Goal: Entertainment & Leisure: Consume media (video, audio)

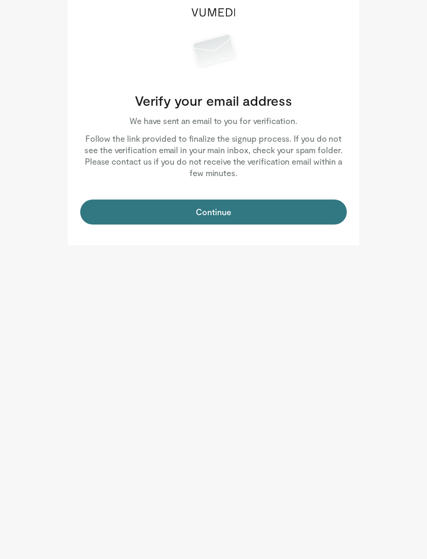
click at [219, 209] on button "Continue" at bounding box center [213, 212] width 267 height 25
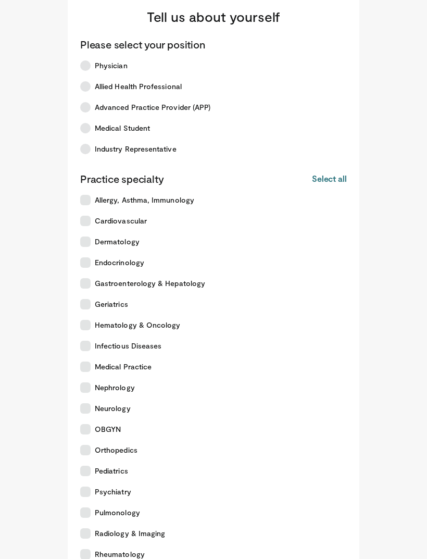
click at [120, 130] on span "Medical Student" at bounding box center [122, 128] width 55 height 10
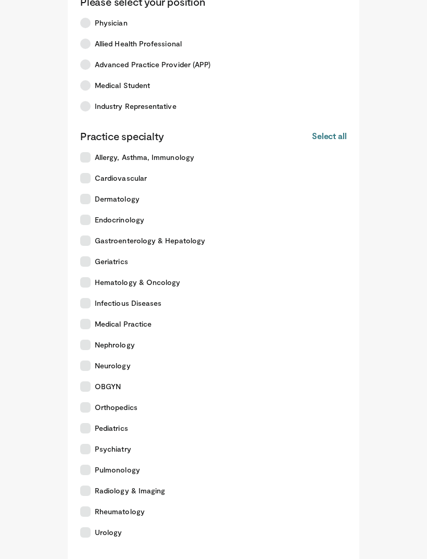
scroll to position [58, 0]
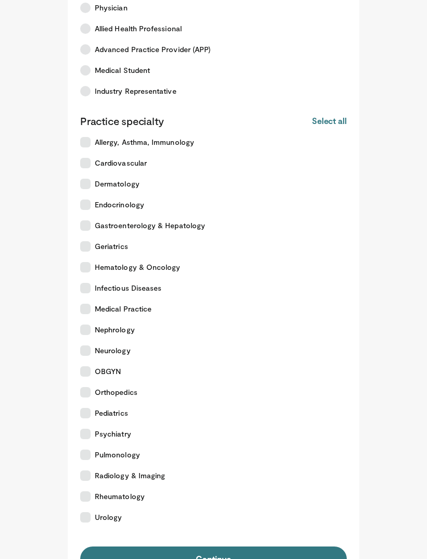
click at [269, 554] on button "Continue" at bounding box center [213, 559] width 267 height 25
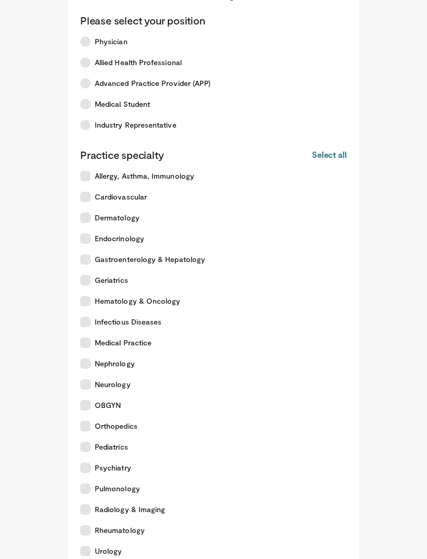
scroll to position [58, 0]
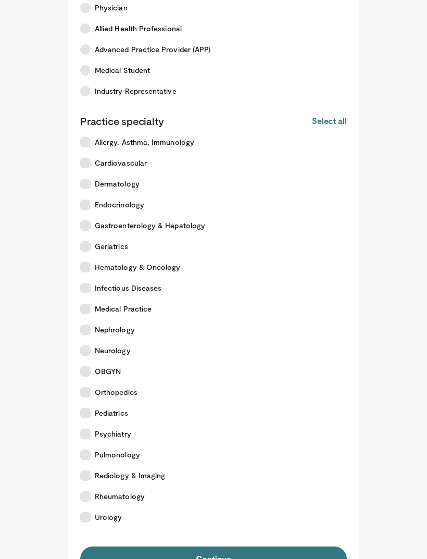
click at [141, 143] on span "Allergy, Asthma, Immunology" at bounding box center [145, 142] width 100 height 10
click at [257, 559] on button "Continue" at bounding box center [213, 559] width 267 height 25
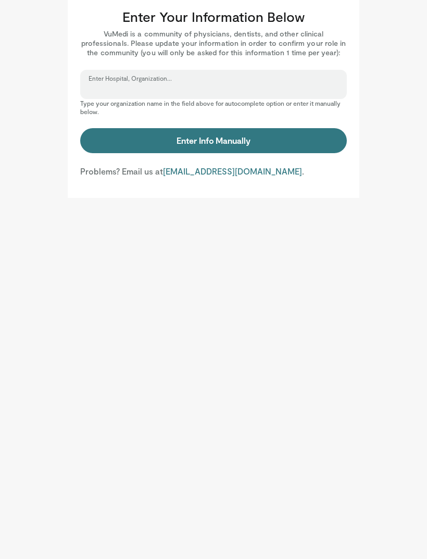
click at [242, 88] on input "Enter Hospital, Organization..." at bounding box center [214, 88] width 250 height 11
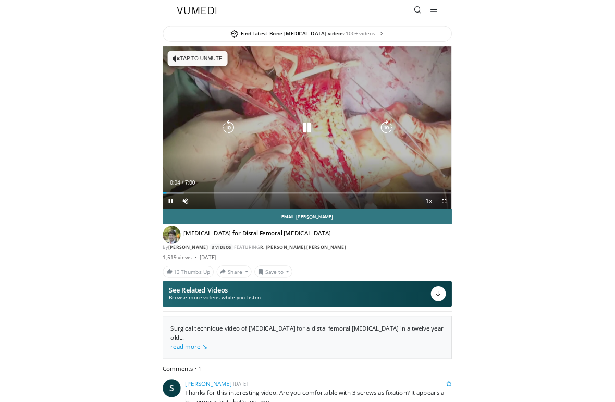
scroll to position [13, 0]
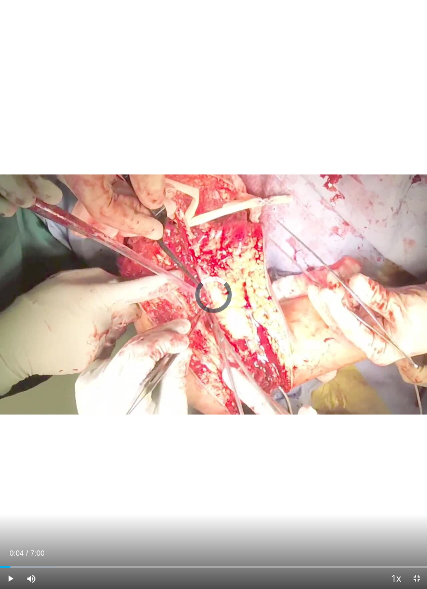
click at [5, 559] on div "Loaded : 12.86%" at bounding box center [213, 564] width 427 height 10
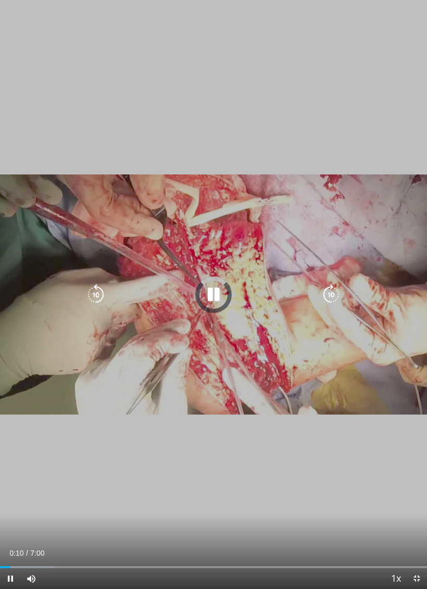
click at [10, 559] on div "Loaded : 12.86%" at bounding box center [213, 564] width 427 height 10
click at [95, 292] on icon "Video Player" at bounding box center [95, 295] width 21 height 21
click at [102, 293] on icon "Video Player" at bounding box center [95, 295] width 21 height 21
click at [96, 291] on icon "Video Player" at bounding box center [95, 295] width 21 height 21
click at [100, 295] on icon "Video Player" at bounding box center [95, 295] width 21 height 21
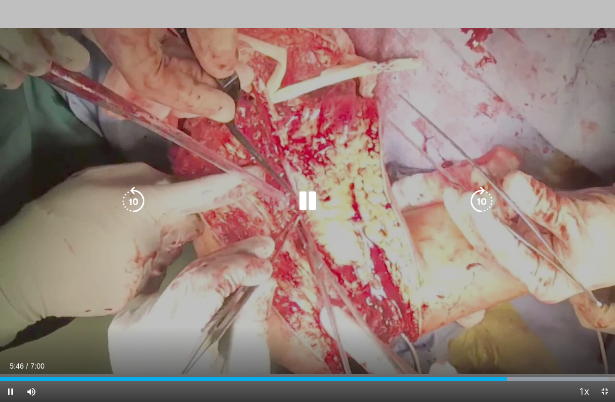
click at [304, 202] on icon "Video Player" at bounding box center [307, 201] width 29 height 29
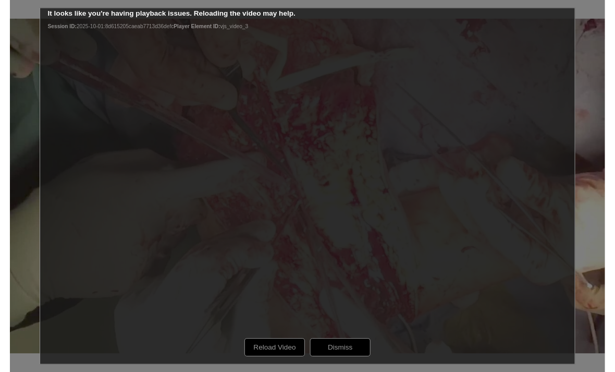
scroll to position [0, 0]
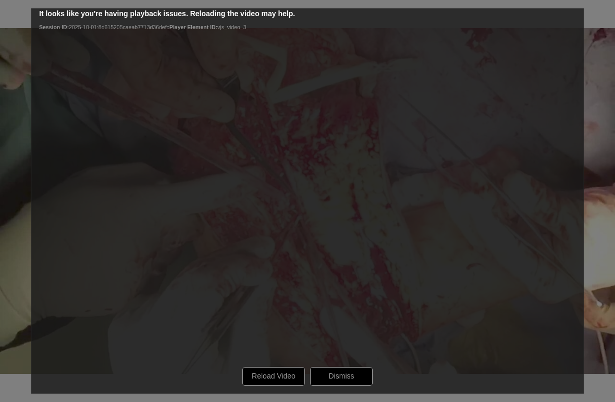
click at [360, 240] on div "10 seconds Tap to unmute" at bounding box center [307, 201] width 615 height 402
click at [285, 373] on div "10 seconds Tap to unmute" at bounding box center [307, 201] width 615 height 402
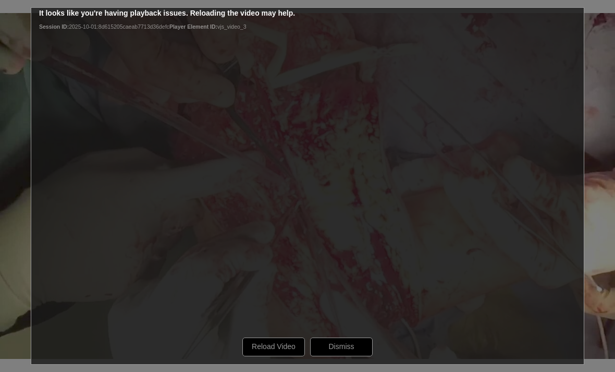
scroll to position [15, 0]
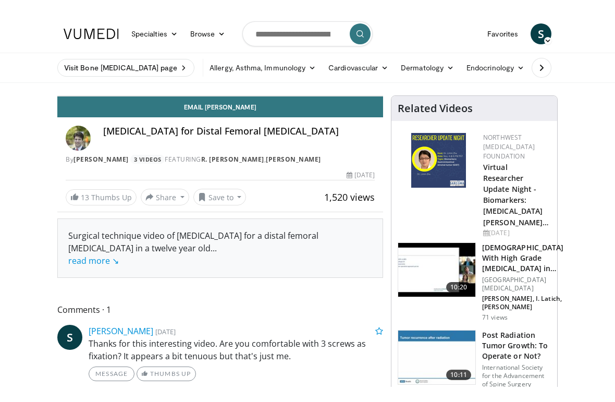
scroll to position [13, 0]
